Goal: Task Accomplishment & Management: Manage account settings

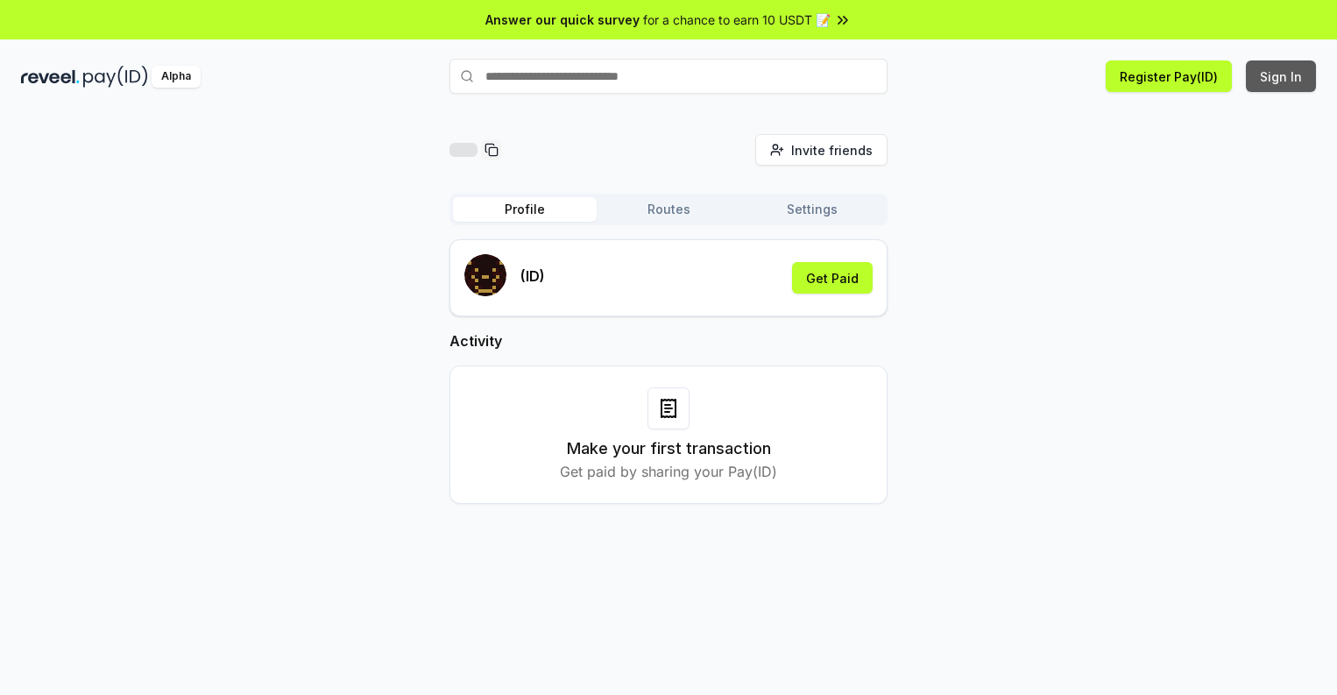
click at [1282, 76] on button "Sign In" at bounding box center [1281, 76] width 70 height 32
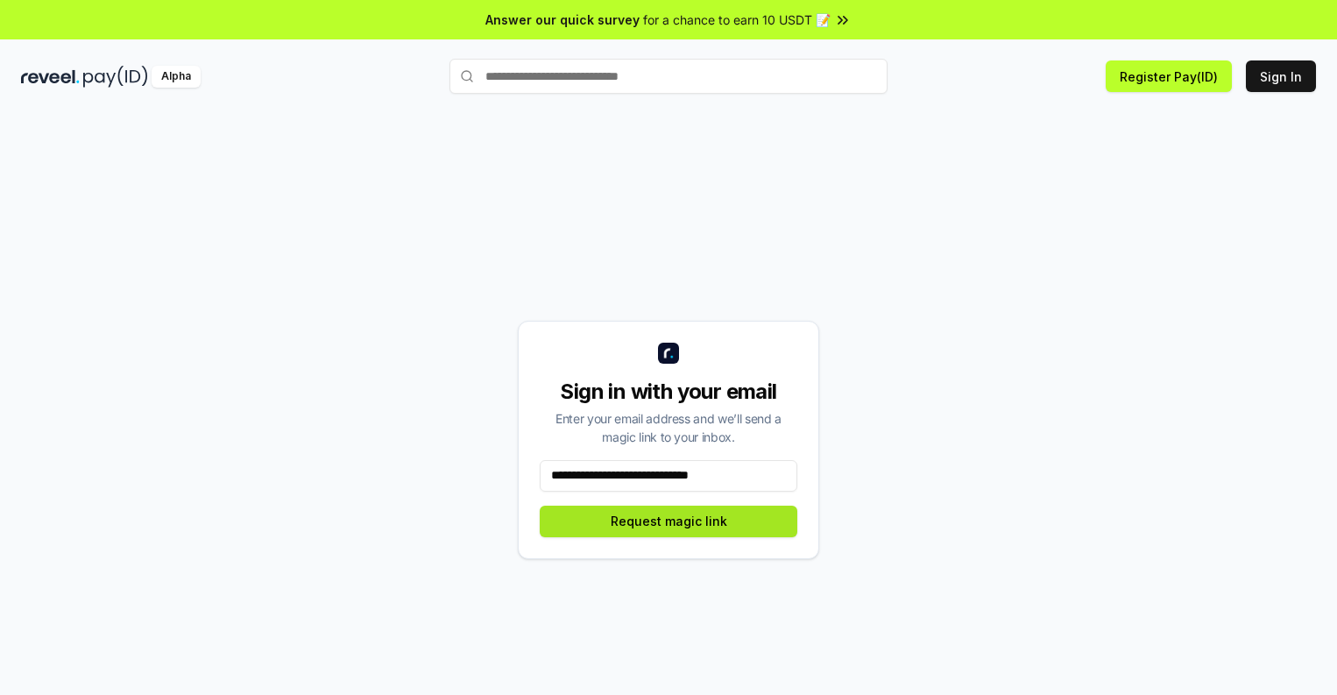
type input "**********"
click at [669, 521] on button "Request magic link" at bounding box center [669, 522] width 258 height 32
